Goal: Information Seeking & Learning: Learn about a topic

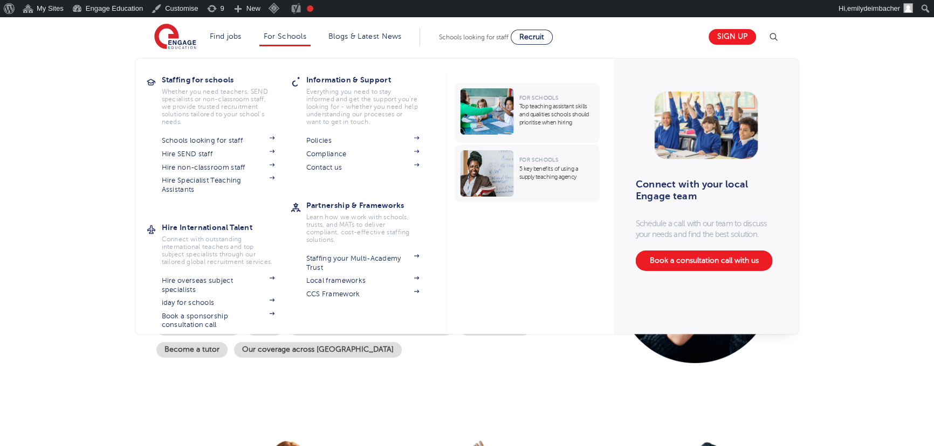
click at [333, 134] on section "Policies Compliance Contact us" at bounding box center [370, 153] width 129 height 38
click at [327, 143] on link "Policies" at bounding box center [362, 140] width 113 height 9
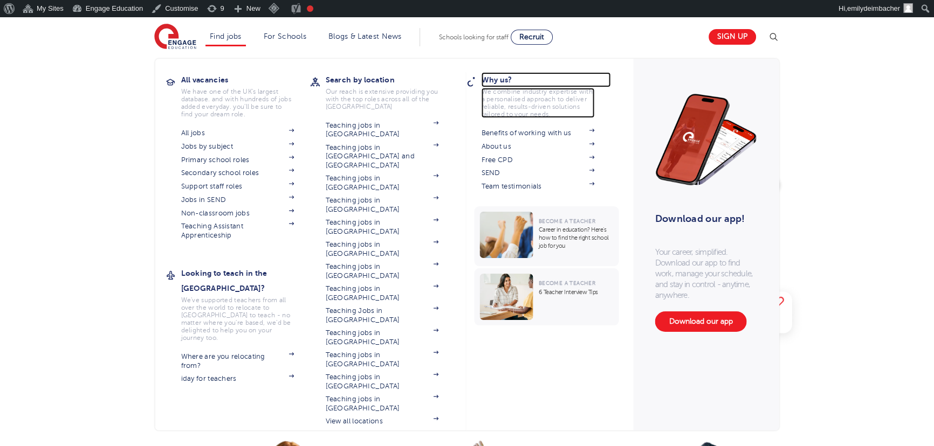
click at [505, 81] on h3 "Why us?" at bounding box center [545, 79] width 129 height 15
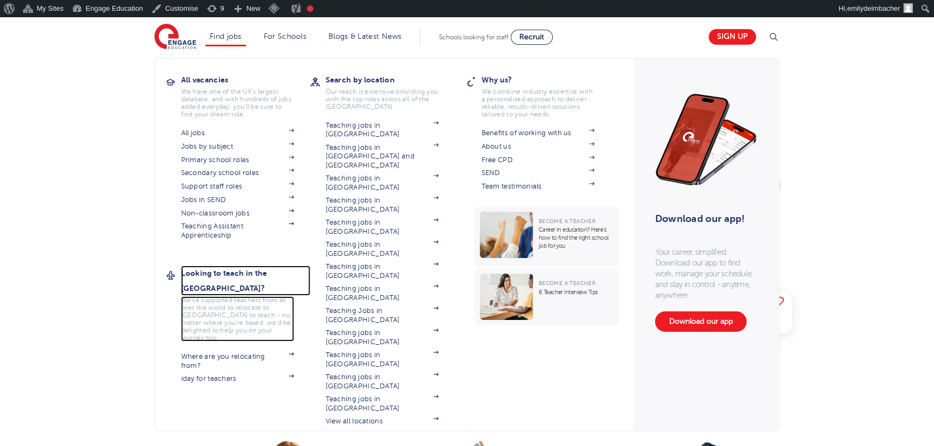
click at [245, 268] on h3 "Looking to teach in the [GEOGRAPHIC_DATA]?" at bounding box center [245, 281] width 129 height 30
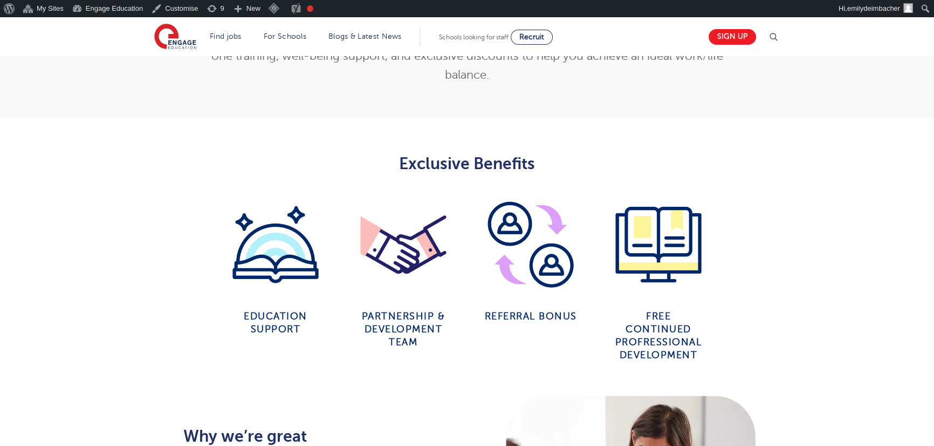
scroll to position [490, 0]
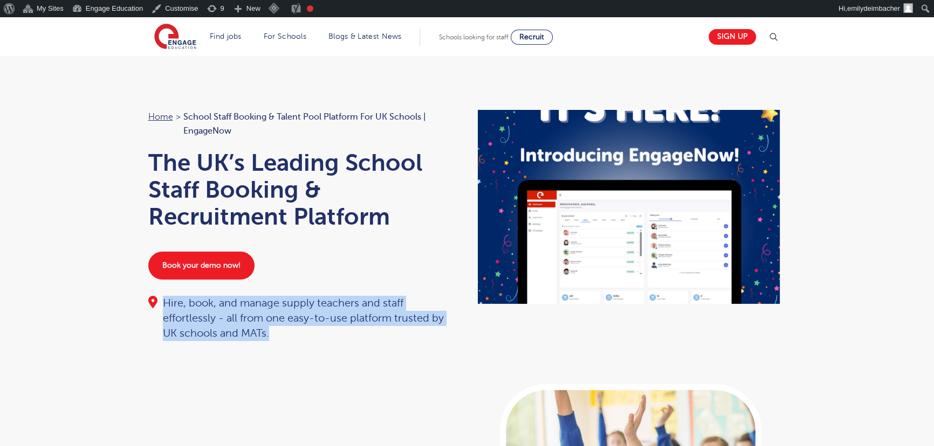
drag, startPoint x: 300, startPoint y: 338, endPoint x: 132, endPoint y: 303, distance: 172.2
click at [132, 303] on div "Home > School Staff Booking & Talent Pool Platform for UK Schools | EngageNow T…" at bounding box center [467, 220] width 934 height 328
click at [378, 382] on div "Home > School Staff Booking & Talent Pool Platform for UK Schools | EngageNow T…" at bounding box center [467, 220] width 934 height 328
drag, startPoint x: 163, startPoint y: 300, endPoint x: 336, endPoint y: 336, distance: 177.2
click at [336, 336] on div "Hire, book, and manage supply teachers and staff effortlessly - all from one ea…" at bounding box center [302, 318] width 308 height 45
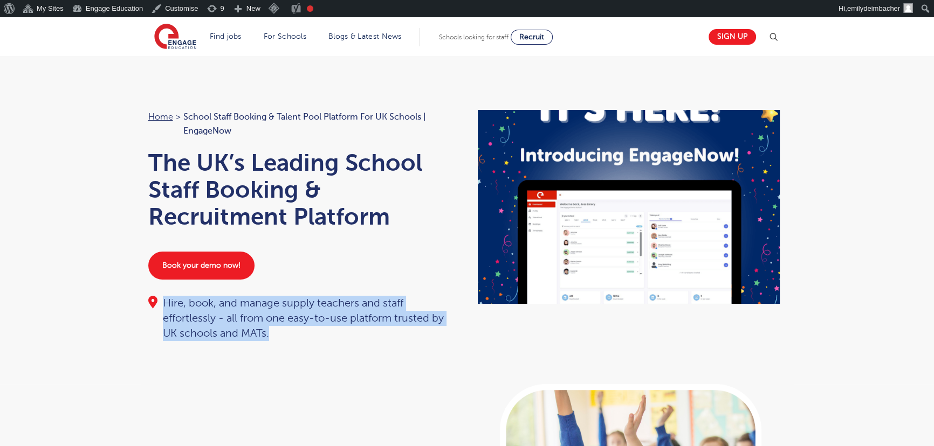
click at [231, 323] on div "Hire, book, and manage supply teachers and staff effortlessly - all from one ea…" at bounding box center [302, 318] width 308 height 45
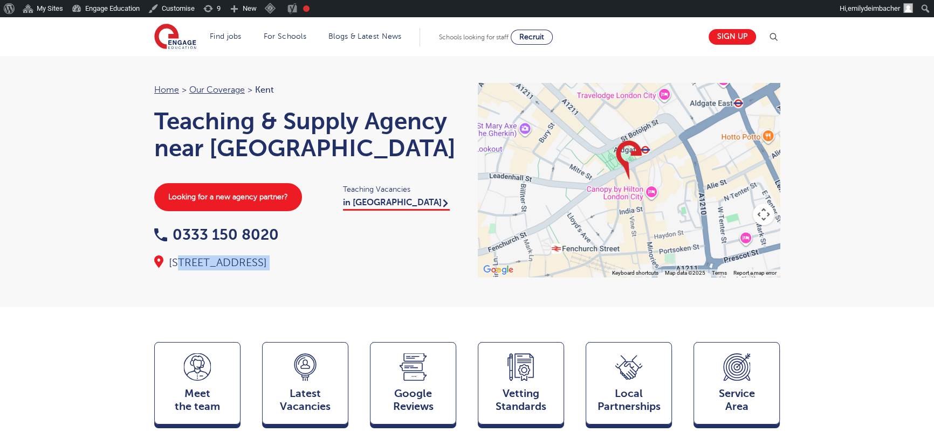
drag, startPoint x: 441, startPoint y: 264, endPoint x: 498, endPoint y: 260, distance: 56.7
click at [498, 260] on div "Home > Our coverage > Kent Teaching & Supply Agency near Kent Looking for a new…" at bounding box center [466, 180] width 647 height 194
click at [403, 243] on div "0333 150 8020" at bounding box center [305, 236] width 302 height 17
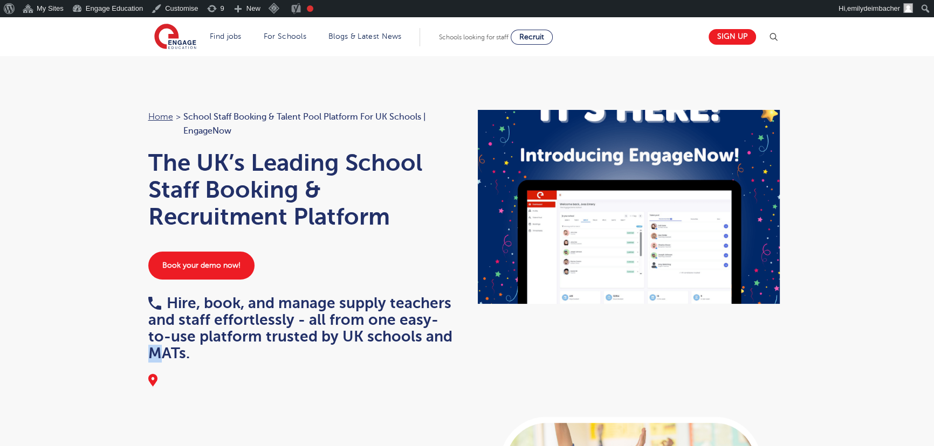
drag, startPoint x: 159, startPoint y: 382, endPoint x: 149, endPoint y: 378, distance: 10.9
click at [142, 381] on div "Home > School Staff Booking & Talent Pool Platform for UK Schools | EngageNow T…" at bounding box center [467, 236] width 934 height 361
click at [153, 374] on div at bounding box center [302, 374] width 308 height 0
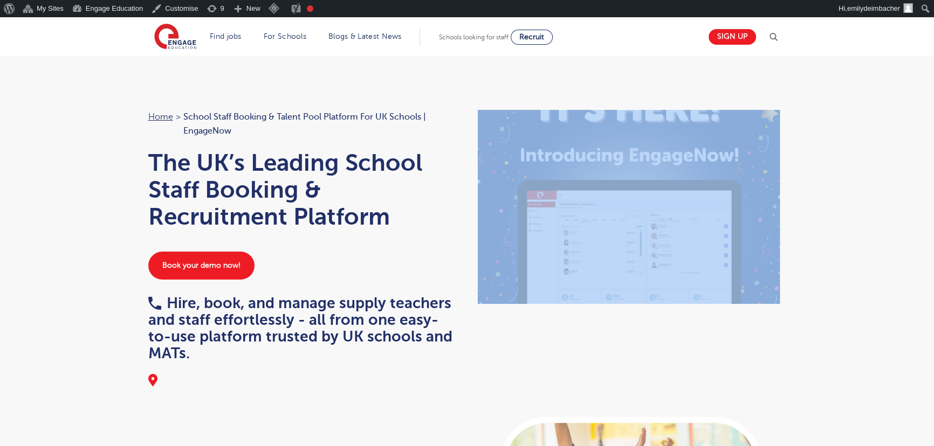
click at [153, 374] on div at bounding box center [302, 374] width 308 height 0
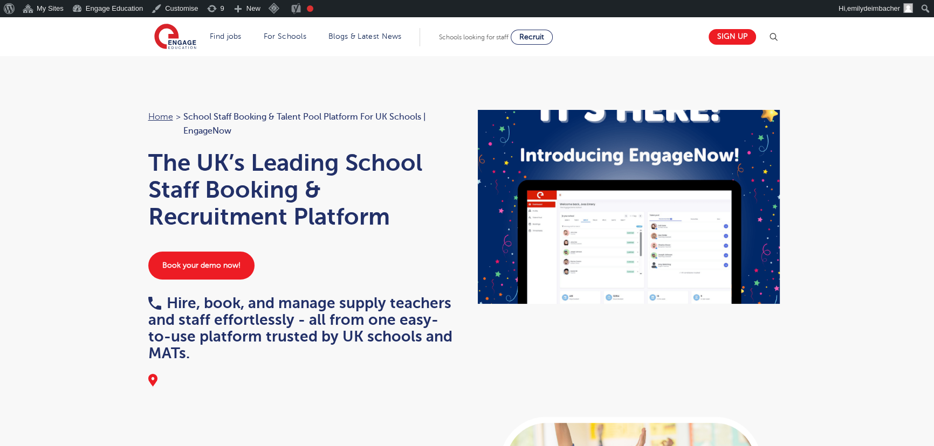
click at [205, 376] on div "Home > School Staff Booking & Talent Pool Platform for UK Schools | EngageNow T…" at bounding box center [467, 236] width 934 height 361
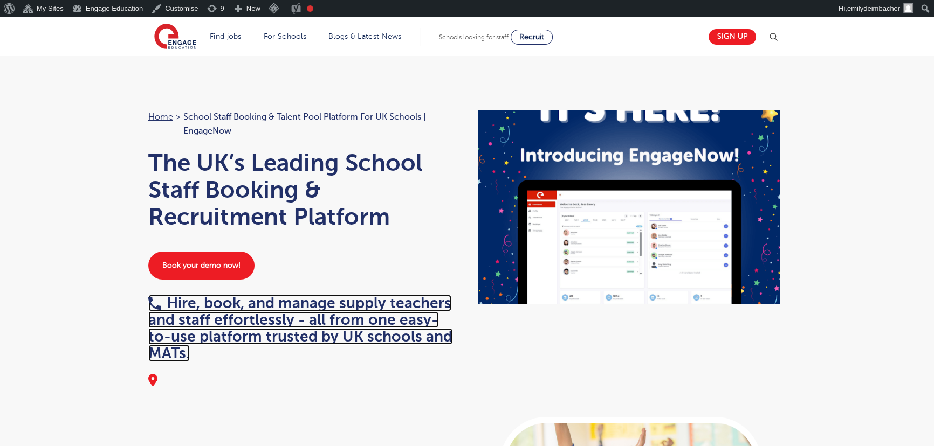
click at [155, 307] on link "Hire, book, and manage supply teachers and staff effortlessly - all from one ea…" at bounding box center [300, 328] width 304 height 67
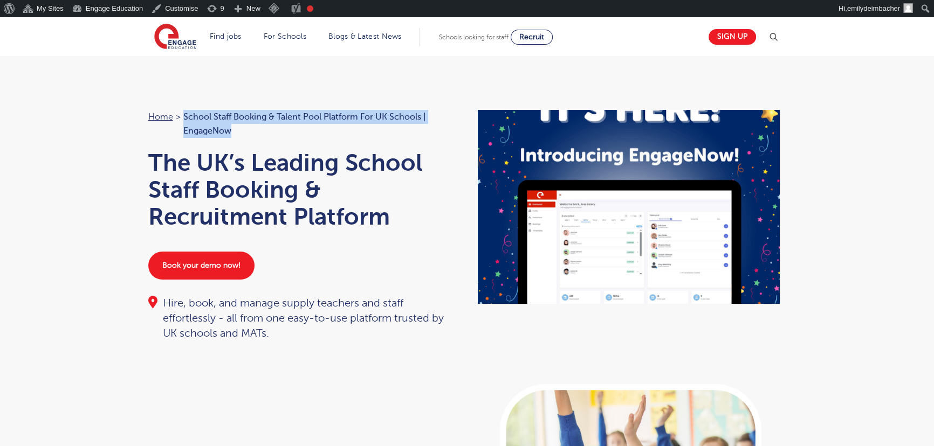
drag, startPoint x: 232, startPoint y: 130, endPoint x: 182, endPoint y: 123, distance: 50.2
click at [183, 123] on span "School Staff Booking & Talent Pool Platform for UK Schools | EngageNow" at bounding box center [319, 124] width 273 height 29
drag, startPoint x: 128, startPoint y: 112, endPoint x: 254, endPoint y: 132, distance: 127.3
click at [254, 132] on div "Home > School Staff Booking & Talent Pool Platform for UK Schools | EngageNow T…" at bounding box center [467, 220] width 934 height 328
click at [260, 132] on span "School Staff Booking & Talent Pool Platform for UK Schools | EngageNow" at bounding box center [319, 124] width 273 height 29
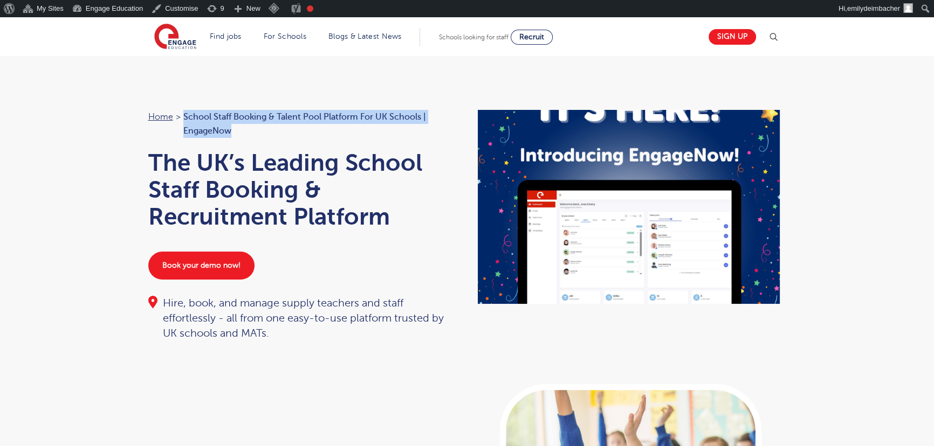
drag, startPoint x: 247, startPoint y: 128, endPoint x: 184, endPoint y: 119, distance: 64.4
click at [184, 119] on span "School Staff Booking & Talent Pool Platform for UK Schools | EngageNow" at bounding box center [319, 124] width 273 height 29
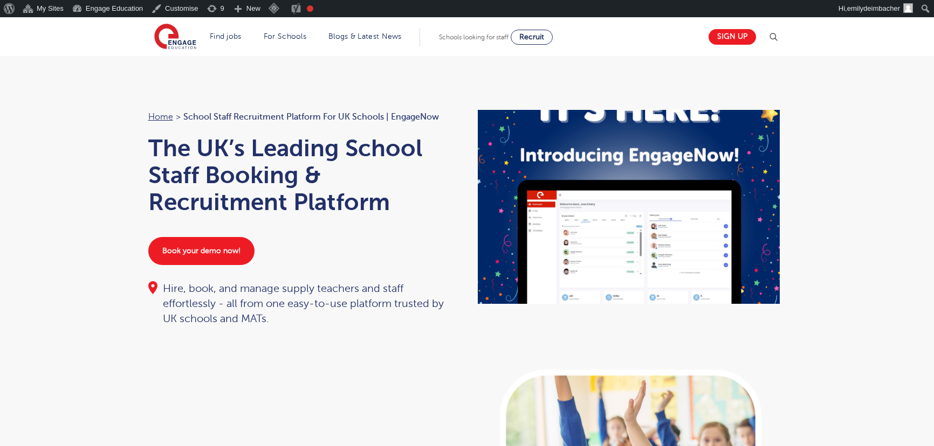
click at [95, 192] on div "Home > School Staff Recruitment Platform for UK Schools | EngageNow The UK’s Le…" at bounding box center [467, 213] width 934 height 314
click at [216, 244] on link "Book your demo now!" at bounding box center [201, 251] width 106 height 28
click at [194, 244] on link "Book your demo now!" at bounding box center [201, 251] width 106 height 28
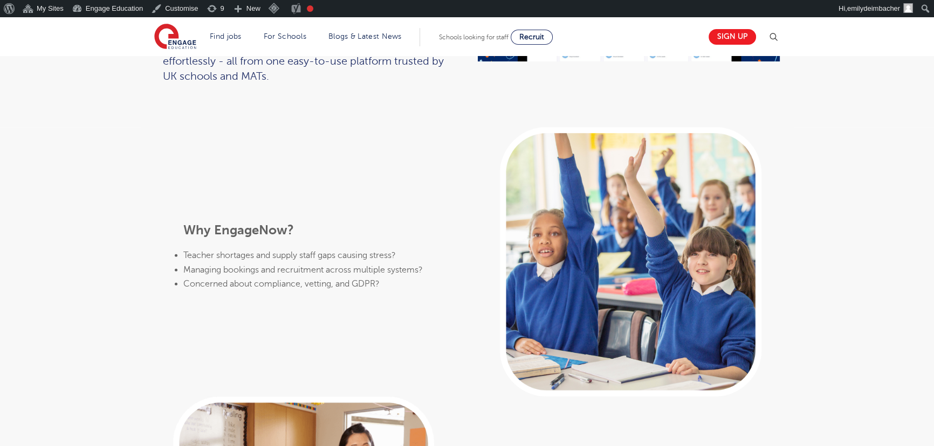
scroll to position [245, 0]
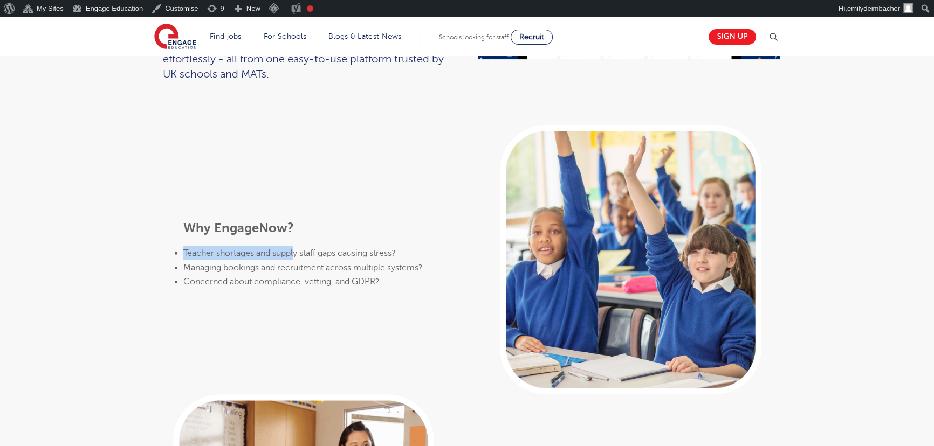
drag, startPoint x: 183, startPoint y: 241, endPoint x: 297, endPoint y: 244, distance: 113.3
click at [297, 249] on span "Teacher shortages and supply staff gaps causing stress?" at bounding box center [289, 254] width 212 height 10
click at [284, 249] on span "Teacher shortages and supply staff gaps causing stress?" at bounding box center [289, 254] width 212 height 10
drag, startPoint x: 272, startPoint y: 245, endPoint x: 342, endPoint y: 245, distance: 70.6
click at [342, 249] on span "Teacher shortages and supply staff gaps causing stress?" at bounding box center [289, 254] width 212 height 10
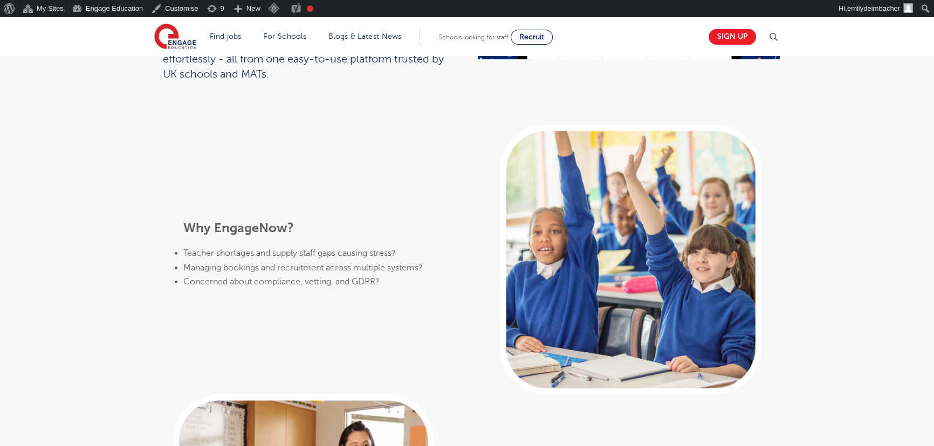
click at [375, 249] on span "Teacher shortages and supply staff gaps causing stress?" at bounding box center [289, 254] width 212 height 10
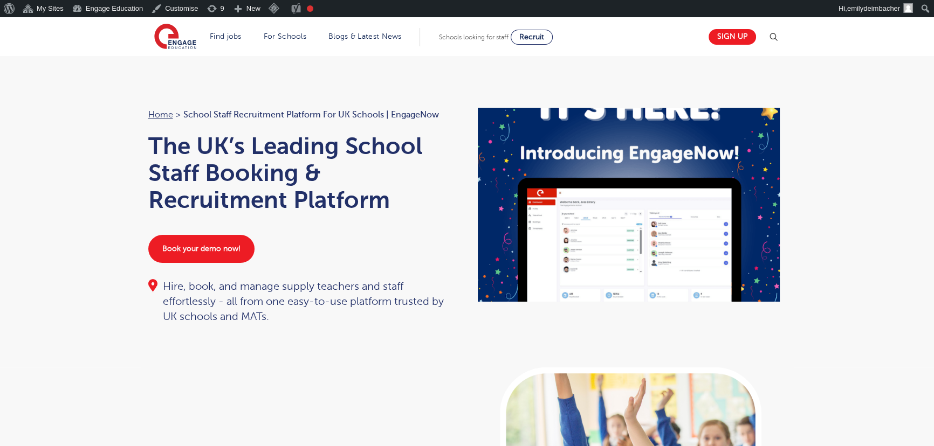
scroll to position [0, 0]
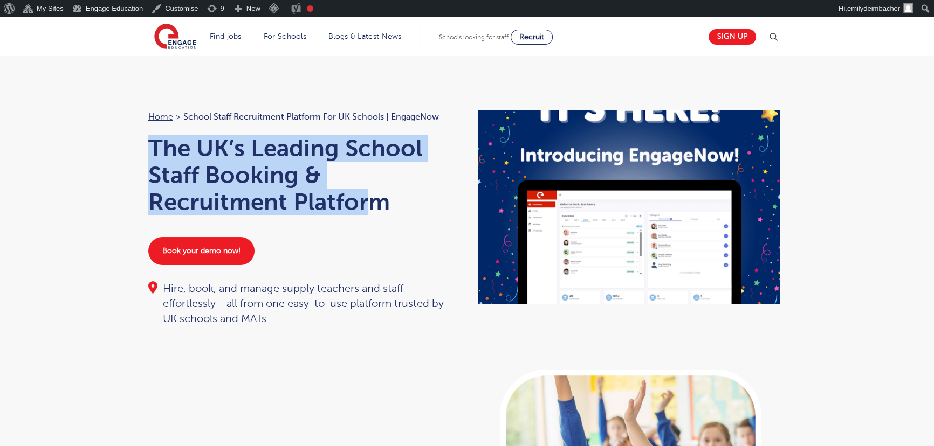
drag, startPoint x: 145, startPoint y: 146, endPoint x: 366, endPoint y: 207, distance: 228.9
click at [366, 207] on div "Home > School Staff Recruitment Platform for UK Schools | EngageNow The UK’s Le…" at bounding box center [302, 218] width 330 height 217
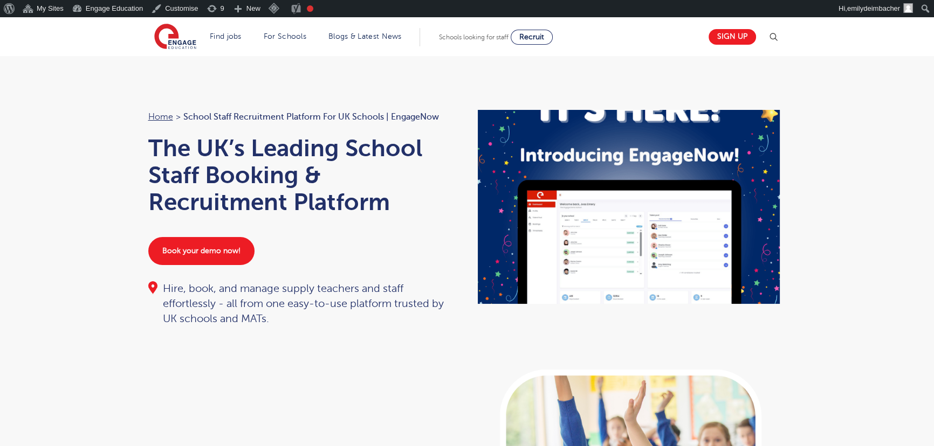
click at [384, 205] on h1 "The UK’s Leading School Staff Booking & Recruitment Platform" at bounding box center [302, 175] width 308 height 81
click at [74, 182] on div "Home > School Staff Recruitment Platform for UK Schools | EngageNow The UK’s Le…" at bounding box center [467, 213] width 934 height 314
click at [341, 222] on div "Home > School Staff Recruitment Platform for UK Schools | EngageNow The UK’s Le…" at bounding box center [302, 218] width 330 height 217
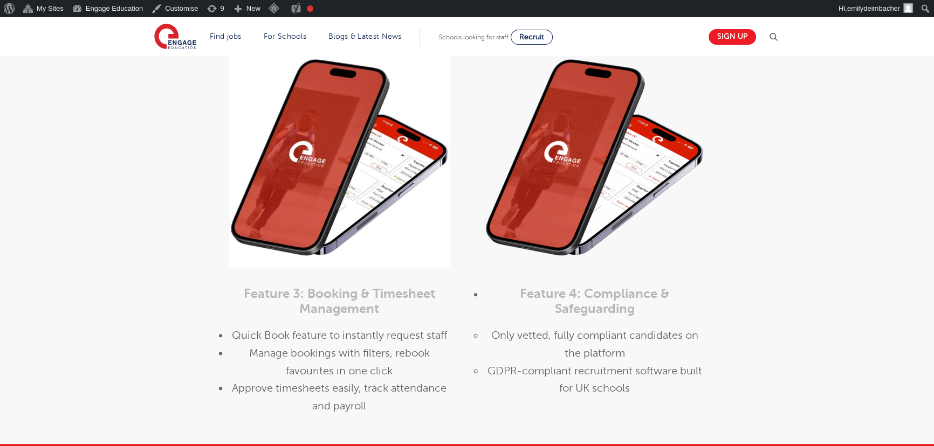
scroll to position [1304, 0]
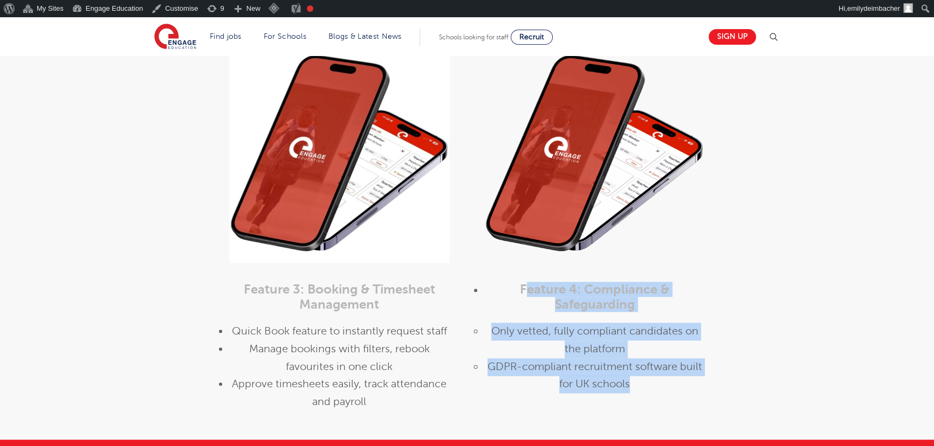
drag, startPoint x: 614, startPoint y: 340, endPoint x: 656, endPoint y: 380, distance: 58.0
click at [656, 380] on div "Feature 4: Compliance & Safeguarding Only vetted, fully compliant candidates on…" at bounding box center [594, 343] width 239 height 141
click at [549, 335] on span "Only vetted, fully compliant candidates on the platform" at bounding box center [594, 340] width 207 height 30
click at [631, 341] on li "Only vetted, fully compliant candidates on the platform" at bounding box center [594, 341] width 221 height 36
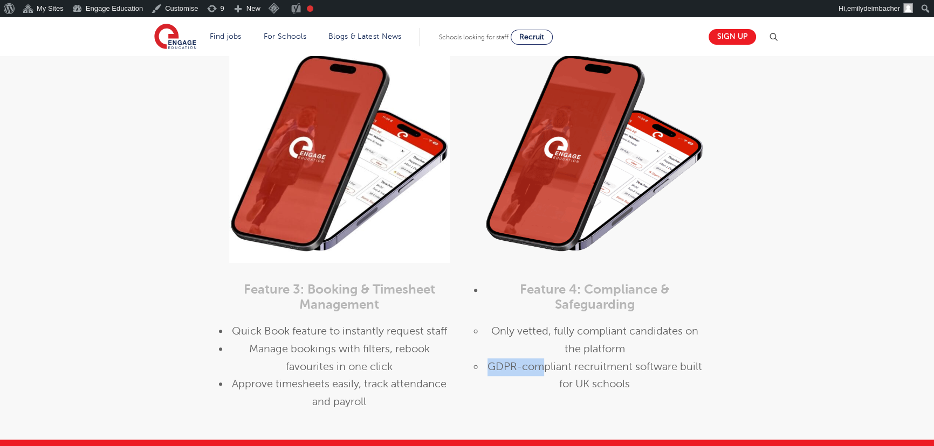
drag, startPoint x: 488, startPoint y: 367, endPoint x: 545, endPoint y: 367, distance: 56.1
click at [545, 367] on span "GDPR-compliant recruitment software built for UK schools" at bounding box center [594, 376] width 215 height 30
click at [633, 359] on li "GDPR-compliant recruitment software built for UK schools" at bounding box center [594, 377] width 221 height 36
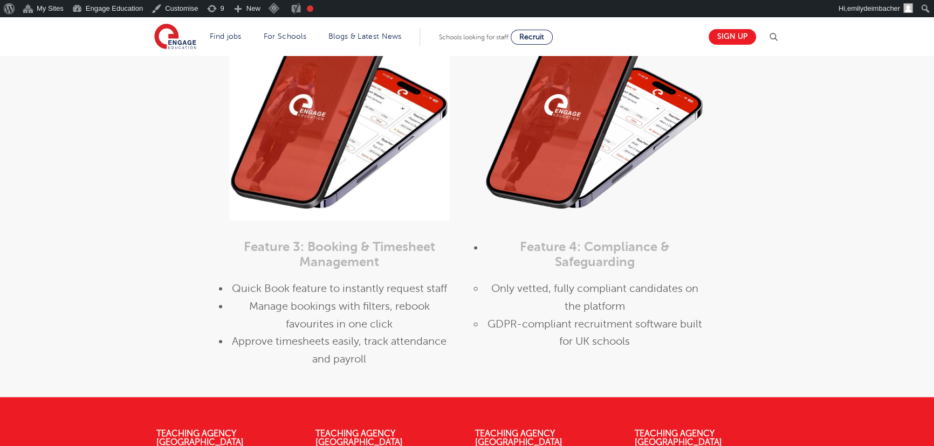
scroll to position [1353, 0]
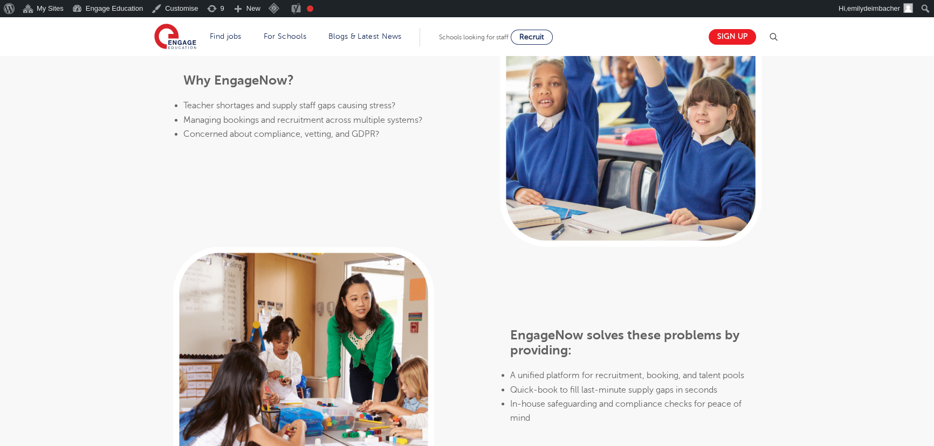
scroll to position [392, 0]
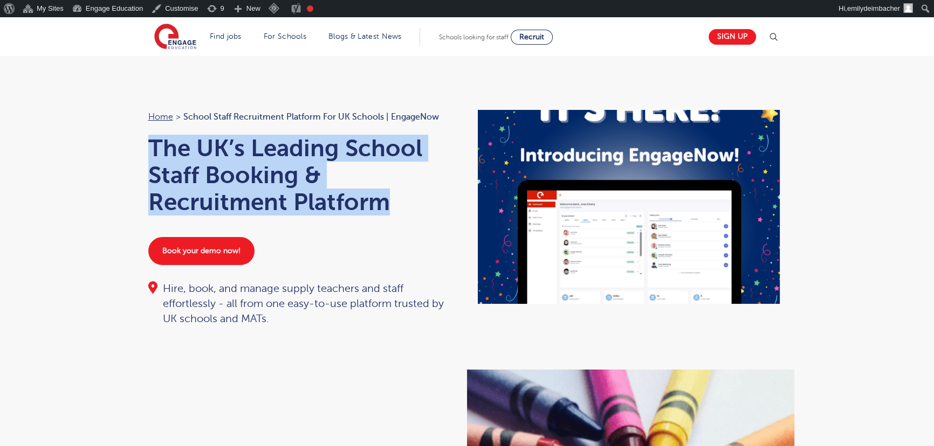
drag, startPoint x: 151, startPoint y: 143, endPoint x: 407, endPoint y: 204, distance: 263.2
click at [407, 204] on h1 "The UK’s Leading School Staff Booking & Recruitment Platform" at bounding box center [302, 175] width 308 height 81
copy h1 "The UK’s Leading School Staff Booking & Recruitment Platform"
click at [198, 250] on link "Book your demo now!" at bounding box center [201, 251] width 106 height 28
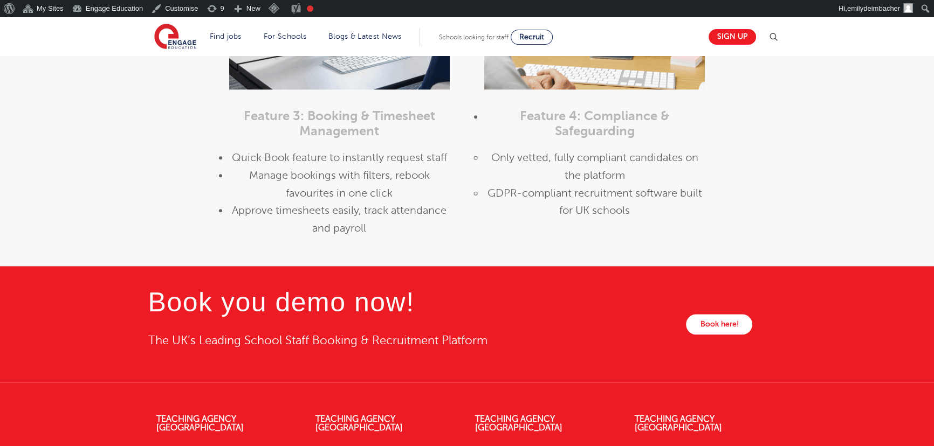
scroll to position [1470, 0]
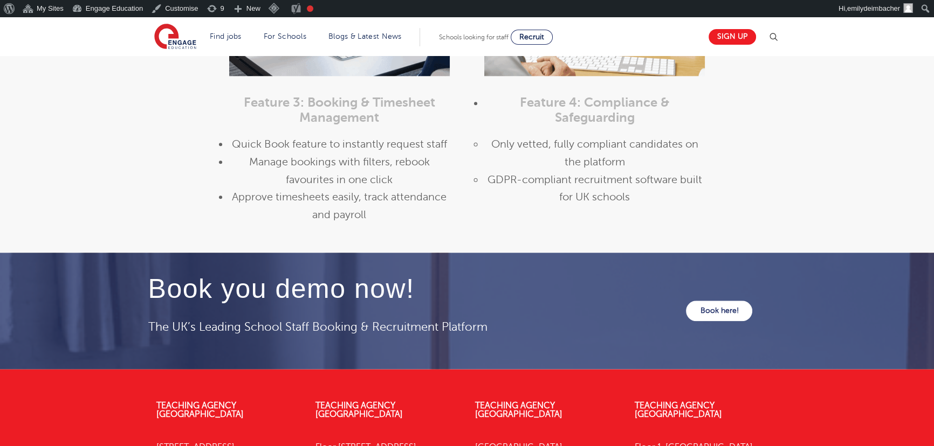
scroll to position [1436, 0]
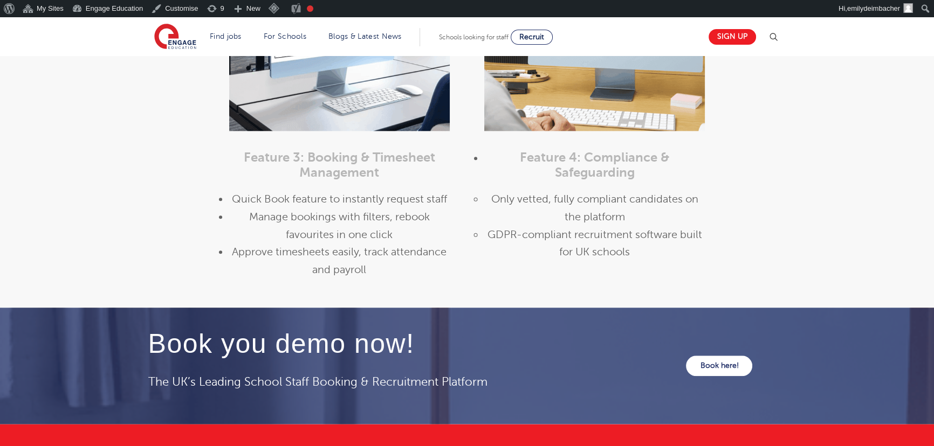
click at [264, 347] on h4 "Book you demo now!" at bounding box center [361, 344] width 427 height 30
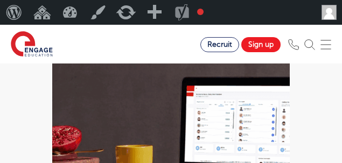
scroll to position [1023, 0]
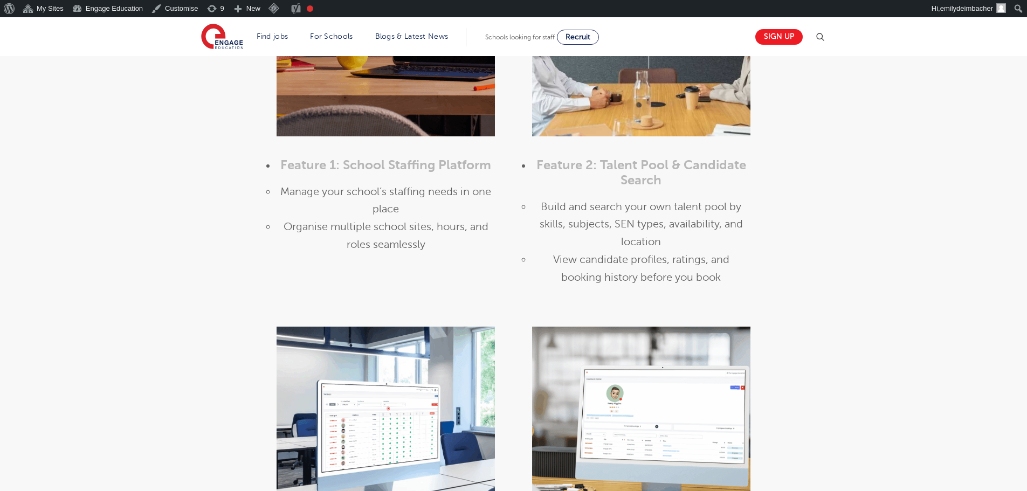
drag, startPoint x: 343, startPoint y: 0, endPoint x: 767, endPoint y: 224, distance: 479.0
click at [767, 224] on div "Feature 2: Talent Pool & Candidate Search Build and search your own talent pool…" at bounding box center [640, 108] width 255 height 400
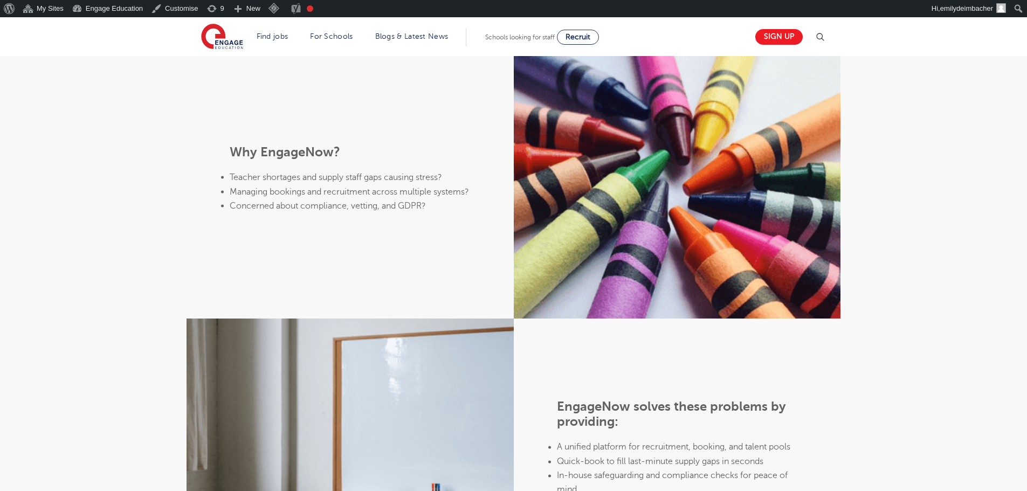
scroll to position [268, 0]
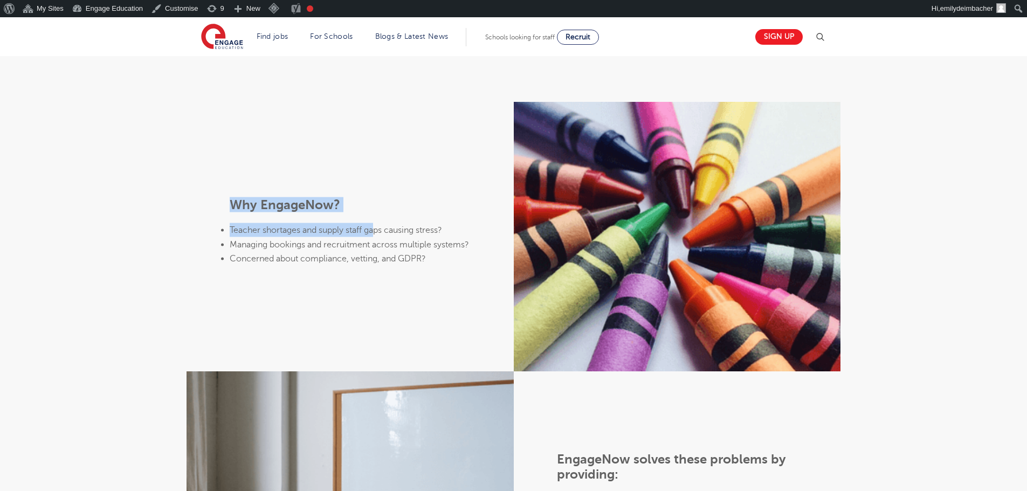
drag, startPoint x: 325, startPoint y: 208, endPoint x: 450, endPoint y: 272, distance: 140.8
click at [376, 214] on div "Why EngageNow? Teacher shortages and supply staff gaps causing stress? Managing…" at bounding box center [350, 237] width 327 height 270
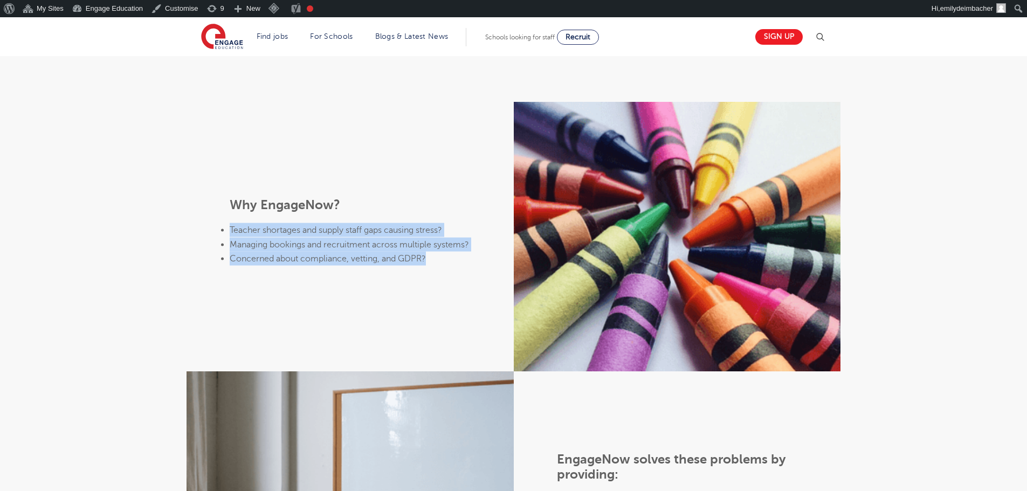
drag, startPoint x: 438, startPoint y: 261, endPoint x: 223, endPoint y: 218, distance: 219.9
click at [230, 223] on ul "Teacher shortages and supply staff gaps causing stress? Managing bookings and r…" at bounding box center [350, 244] width 240 height 43
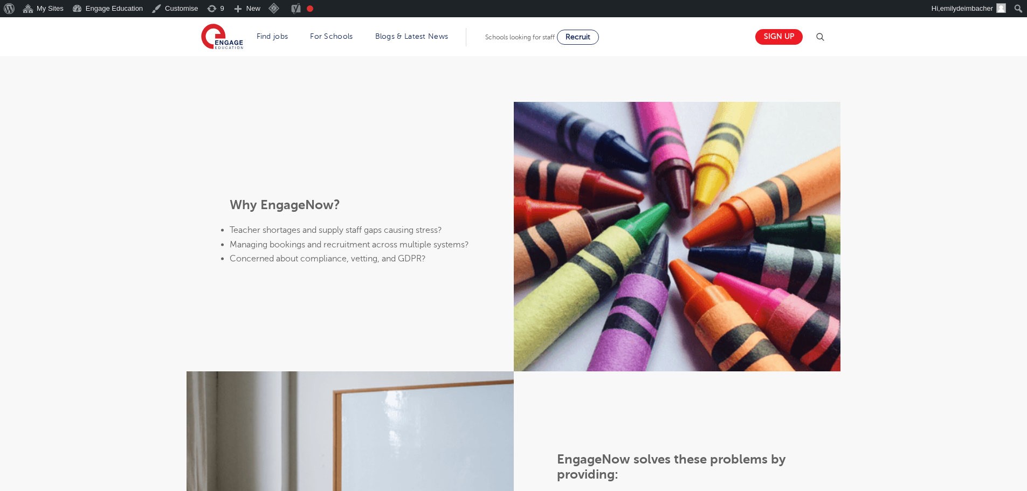
click at [140, 168] on div "Why EngageNow? Teacher shortages and supply staff gaps causing stress? Managing…" at bounding box center [513, 382] width 1027 height 561
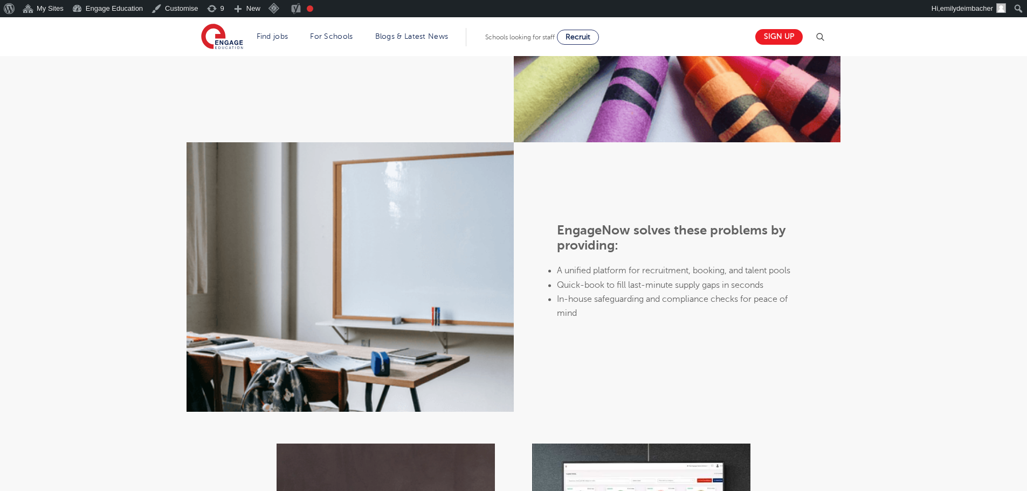
scroll to position [485, 0]
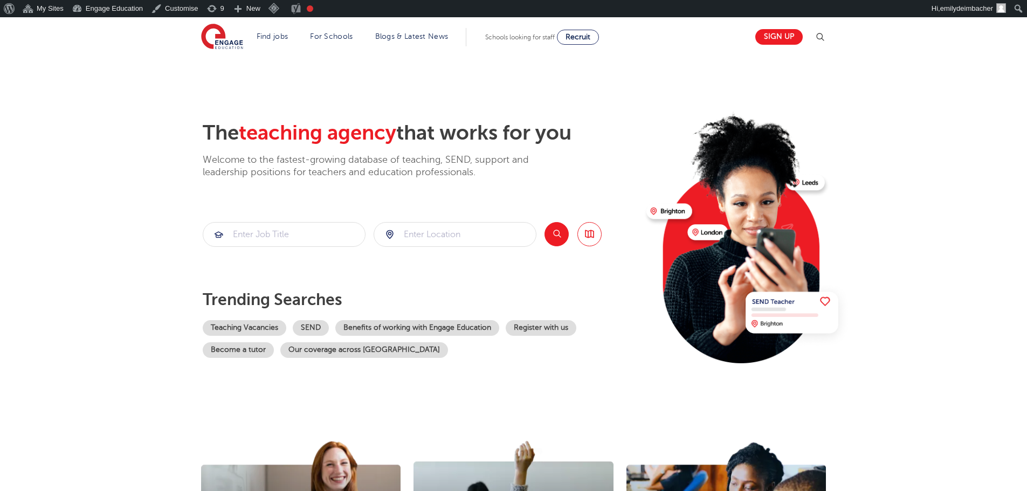
click at [114, 86] on section "The teaching agency that works for you Welcome to the fastest-growing database …" at bounding box center [513, 234] width 1027 height 356
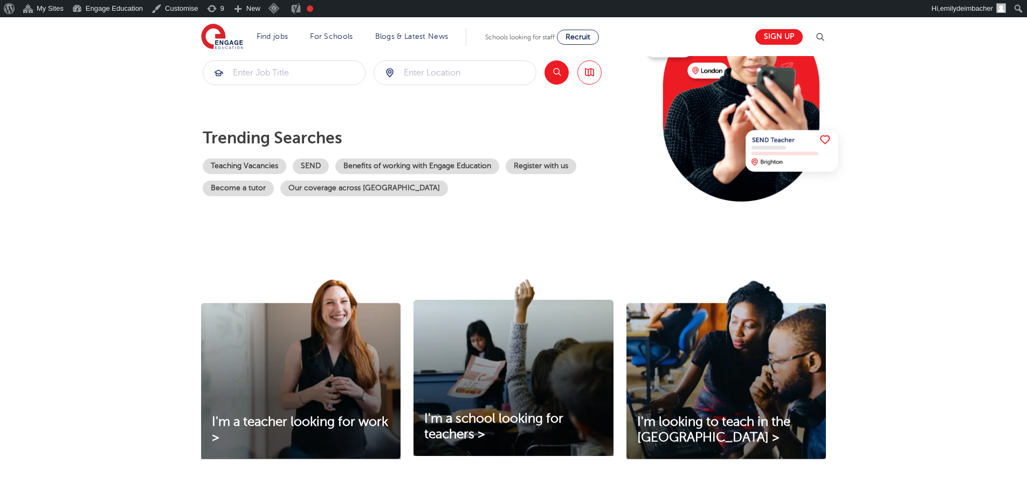
scroll to position [216, 0]
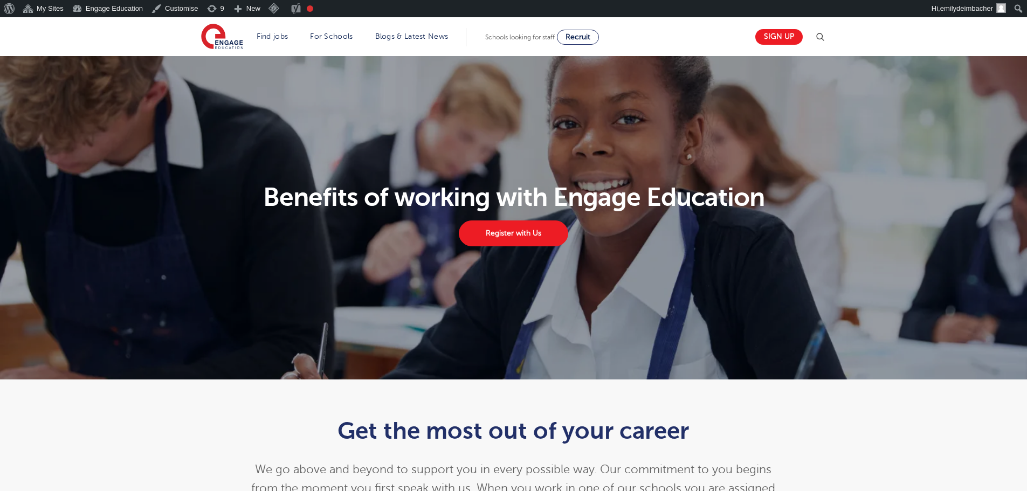
scroll to position [539, 0]
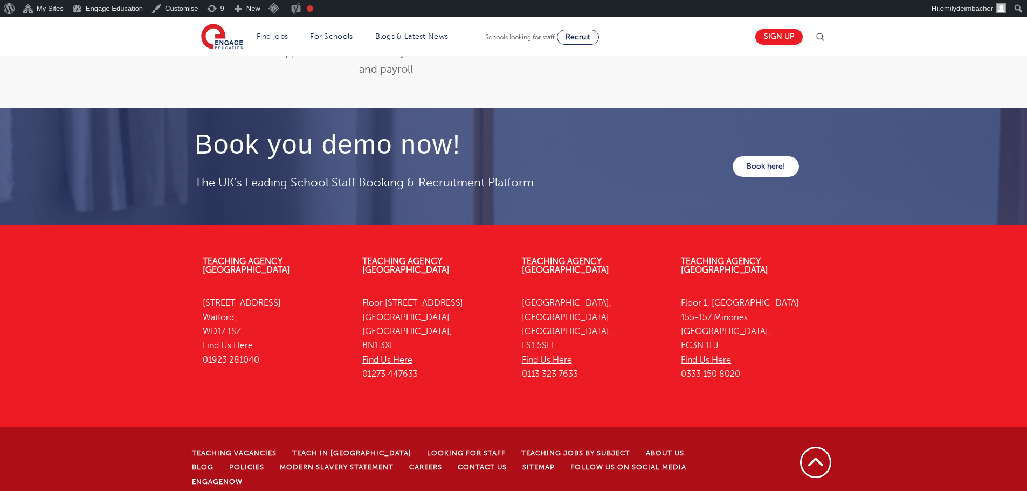
scroll to position [1640, 0]
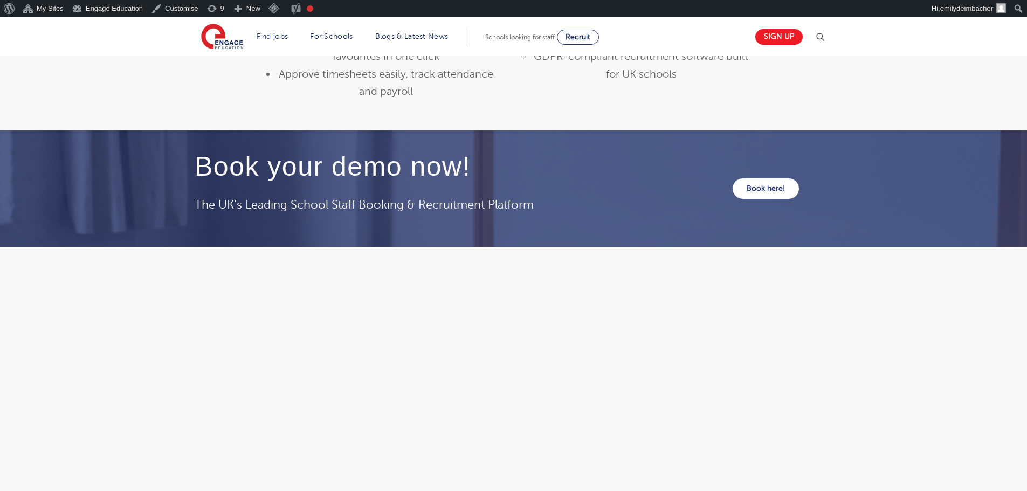
scroll to position [1617, 0]
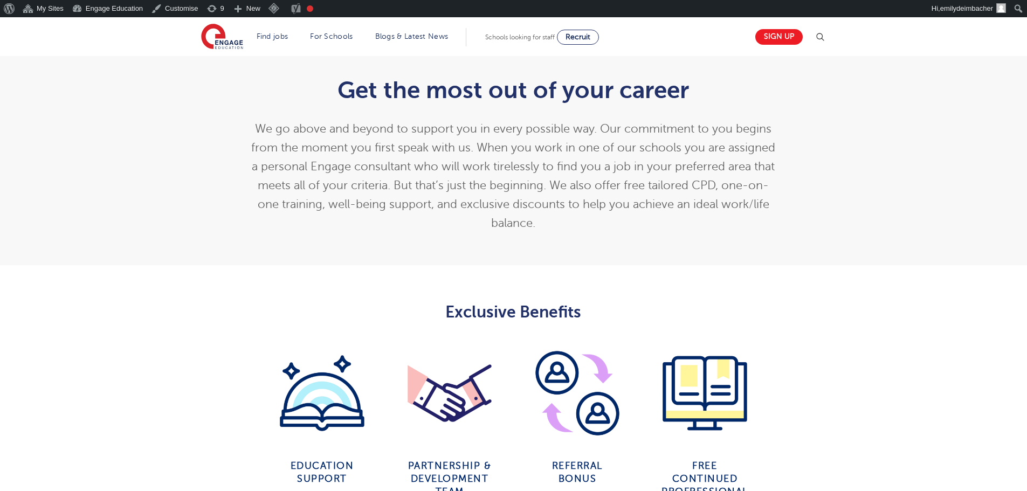
scroll to position [539, 0]
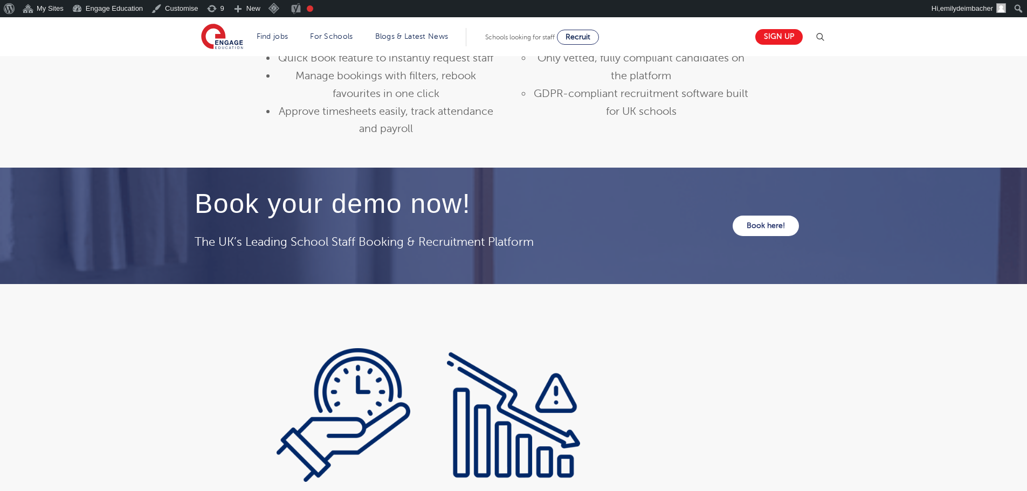
scroll to position [1564, 0]
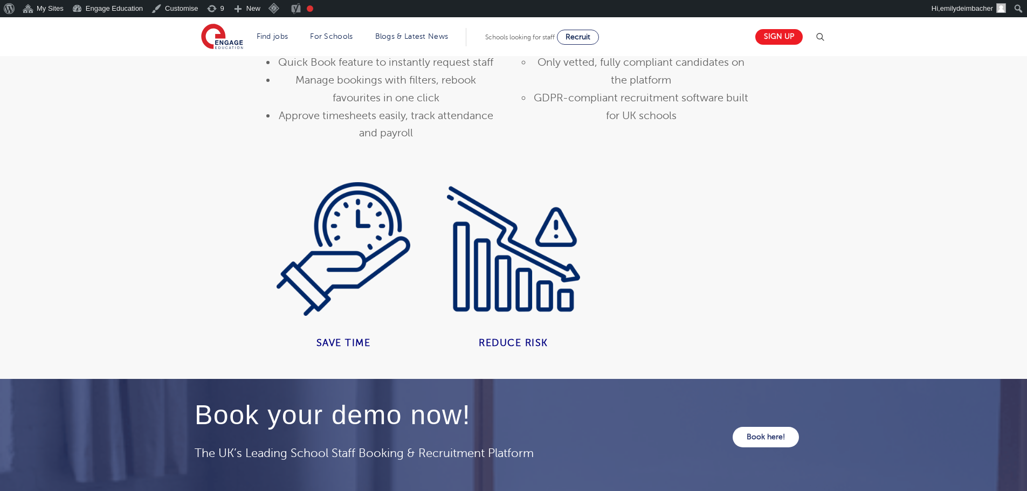
scroll to position [1564, 0]
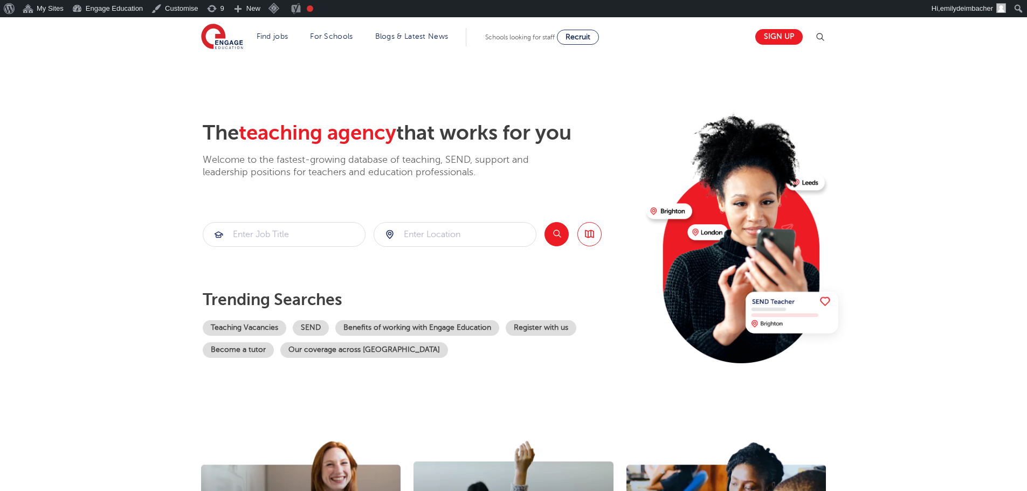
scroll to position [19, 0]
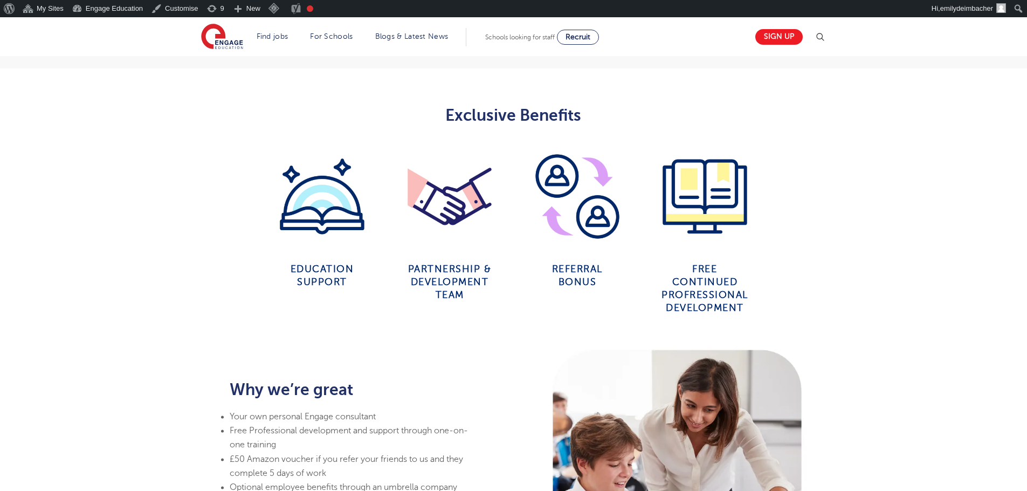
scroll to position [539, 0]
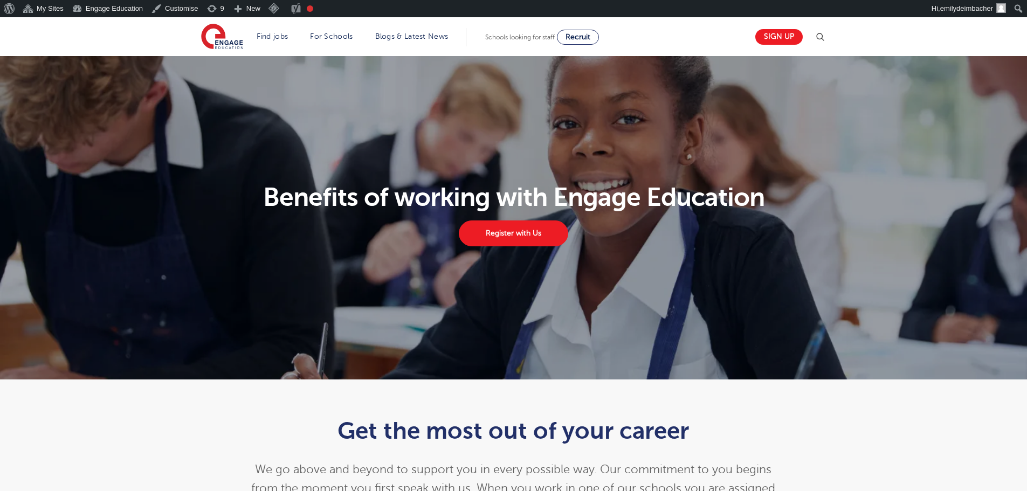
scroll to position [377, 0]
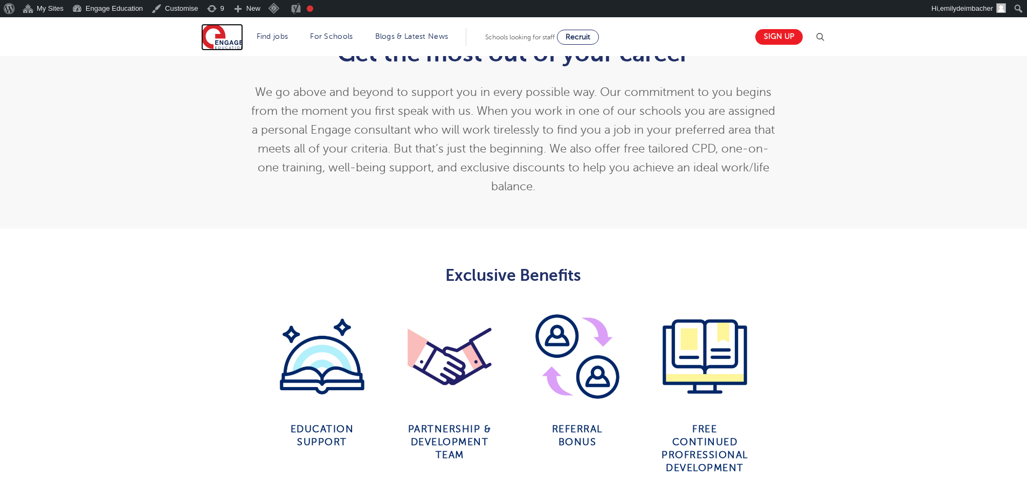
click at [227, 45] on img at bounding box center [222, 37] width 42 height 27
